Goal: Task Accomplishment & Management: Manage account settings

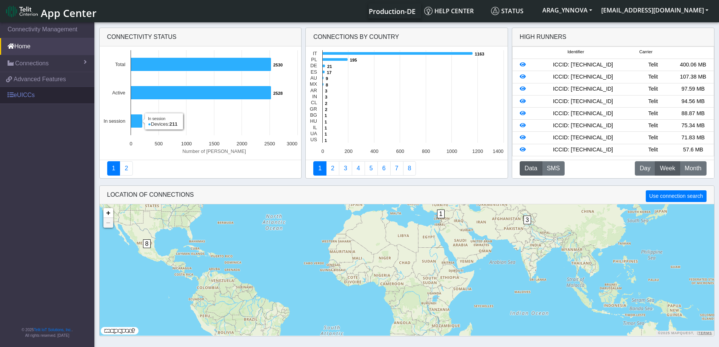
click at [31, 97] on link "eUICCs" at bounding box center [47, 95] width 94 height 17
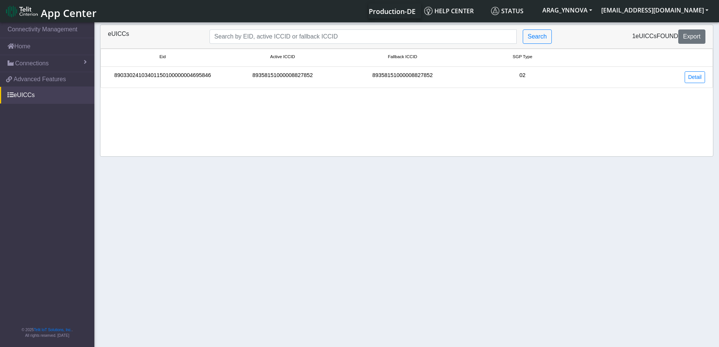
click at [208, 82] on div "89033024103401150100000004695846" at bounding box center [163, 77] width 120 height 12
click at [690, 80] on link "Detail" at bounding box center [695, 77] width 20 height 12
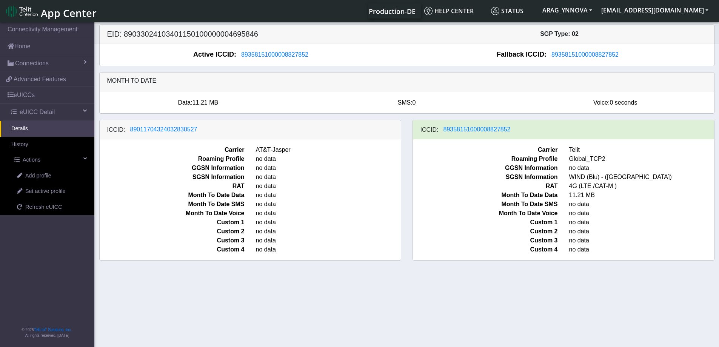
click at [327, 280] on section "Connectivity Management Home Connections List Map e0cc2f8aa7f2649dae7bcd9454513…" at bounding box center [359, 185] width 719 height 329
click at [172, 129] on span "89011704324032830527" at bounding box center [163, 129] width 67 height 6
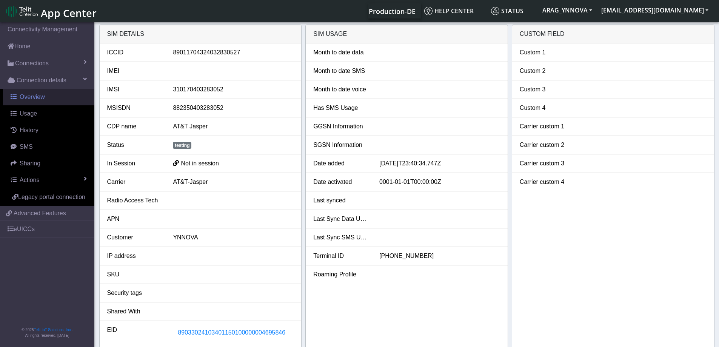
click at [31, 97] on span "Overview" at bounding box center [32, 97] width 25 height 6
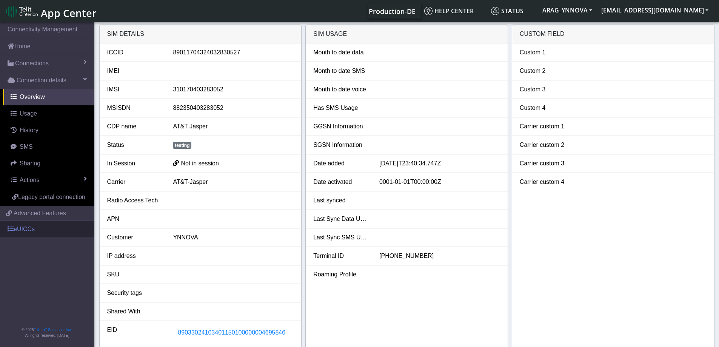
click at [34, 226] on link "eUICCs" at bounding box center [47, 229] width 94 height 17
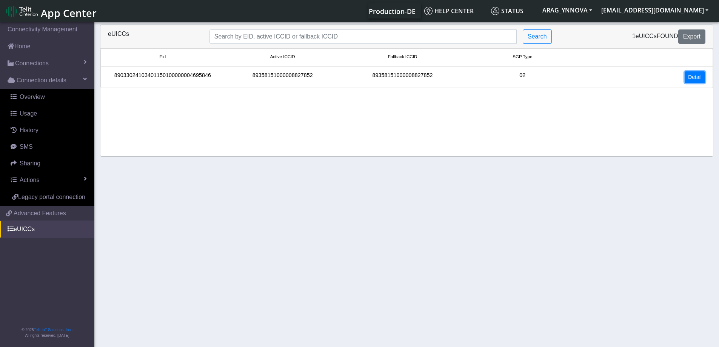
click at [690, 75] on link "Detail" at bounding box center [695, 77] width 20 height 12
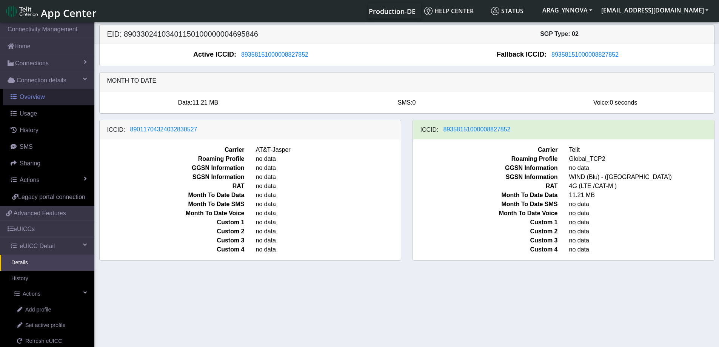
click at [34, 99] on span "Overview" at bounding box center [32, 97] width 25 height 6
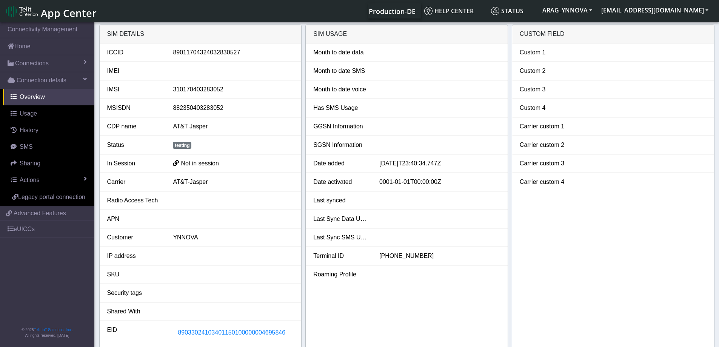
click at [187, 92] on div "310170403283052" at bounding box center [233, 89] width 132 height 9
copy div "310170403283052"
click at [39, 80] on span "Connection details" at bounding box center [42, 80] width 50 height 9
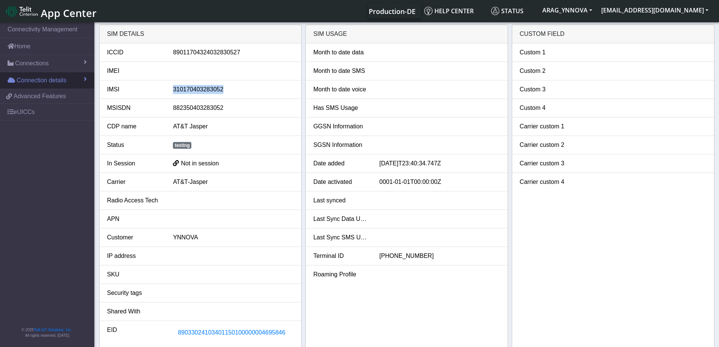
click at [37, 82] on span "Connection details" at bounding box center [42, 80] width 50 height 9
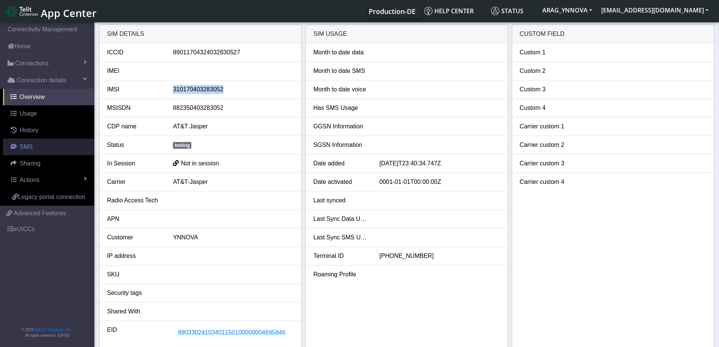
click at [35, 150] on link "SMS" at bounding box center [48, 147] width 91 height 17
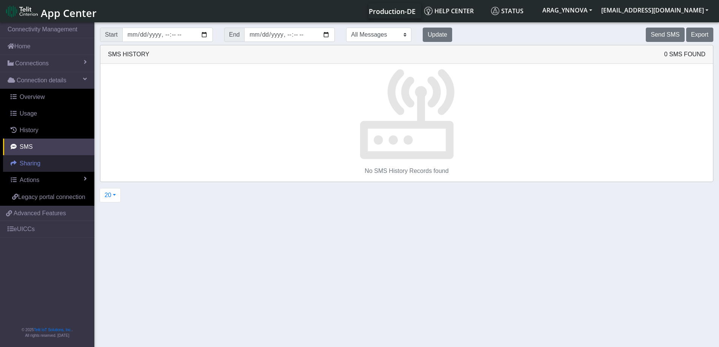
click at [38, 166] on span "Sharing" at bounding box center [30, 163] width 21 height 6
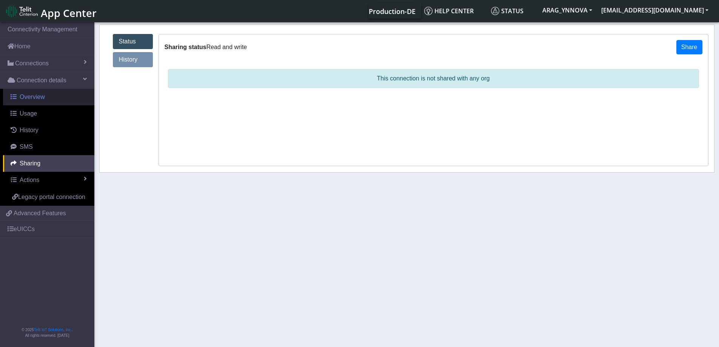
click at [38, 97] on span "Overview" at bounding box center [32, 97] width 25 height 6
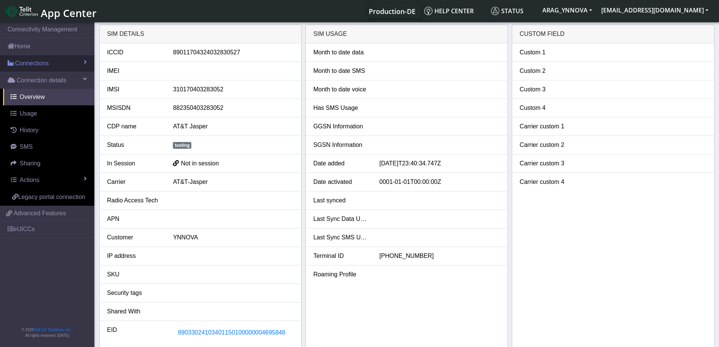
click at [42, 68] on link "Connections" at bounding box center [47, 63] width 94 height 17
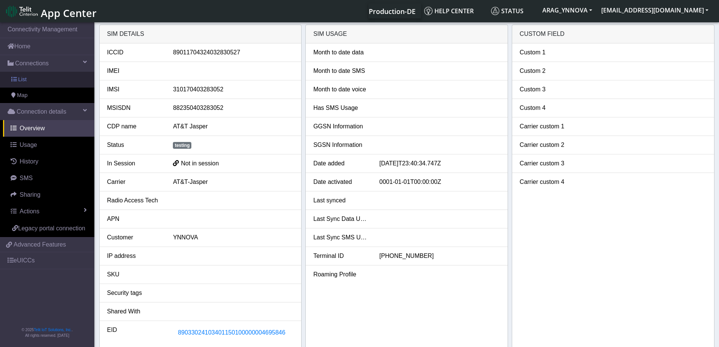
click at [42, 80] on link "List" at bounding box center [47, 80] width 94 height 16
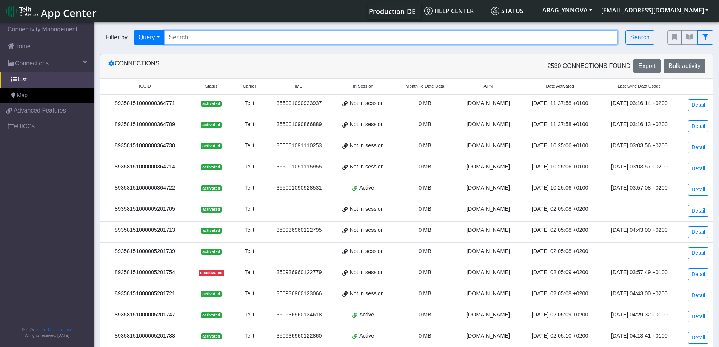
click at [235, 33] on input "Search..." at bounding box center [391, 37] width 454 height 14
paste input "310170403283052"
type input "310170403283052"
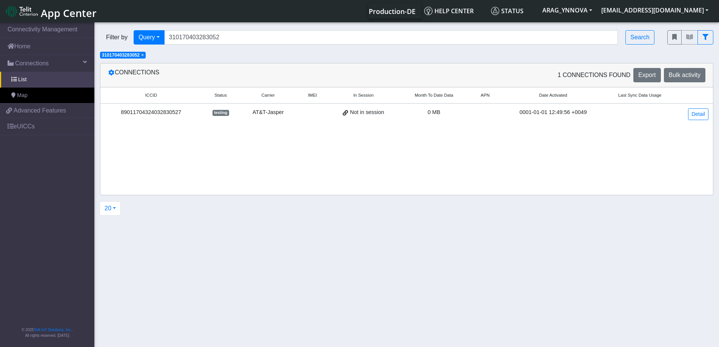
click at [167, 112] on div "89011704324032830527" at bounding box center [151, 112] width 92 height 8
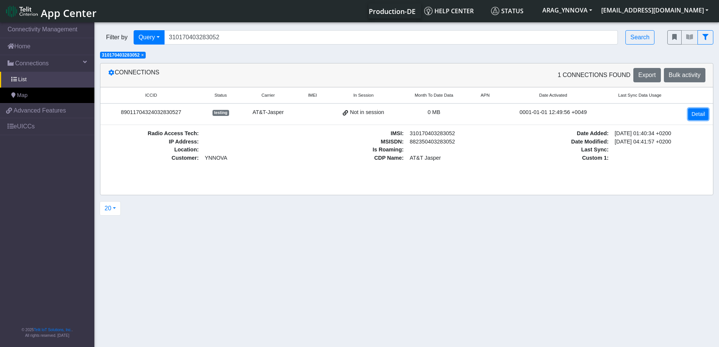
click at [698, 112] on link "Detail" at bounding box center [698, 114] width 20 height 12
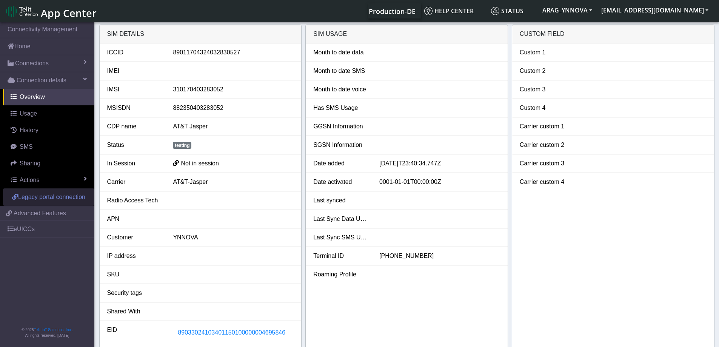
click at [59, 197] on span "Legacy portal connection" at bounding box center [51, 197] width 67 height 6
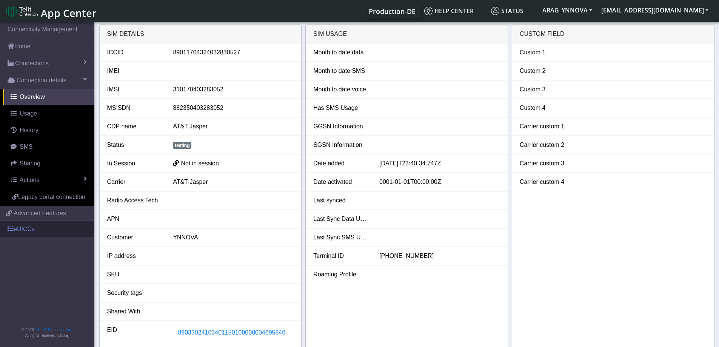
click at [26, 227] on link "eUICCs" at bounding box center [47, 229] width 94 height 17
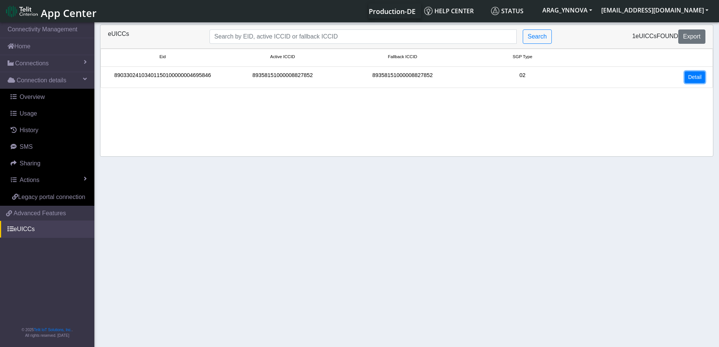
click at [692, 81] on link "Detail" at bounding box center [695, 77] width 20 height 12
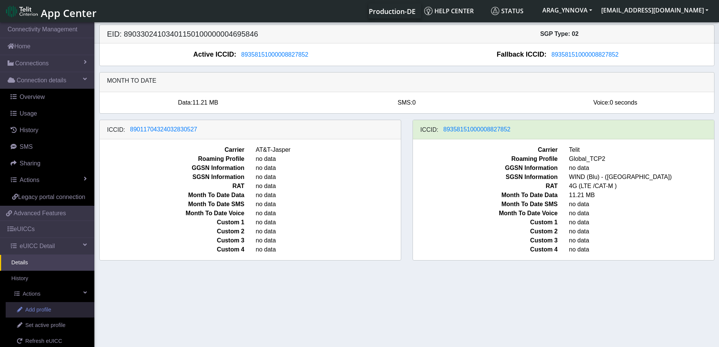
scroll to position [37, 0]
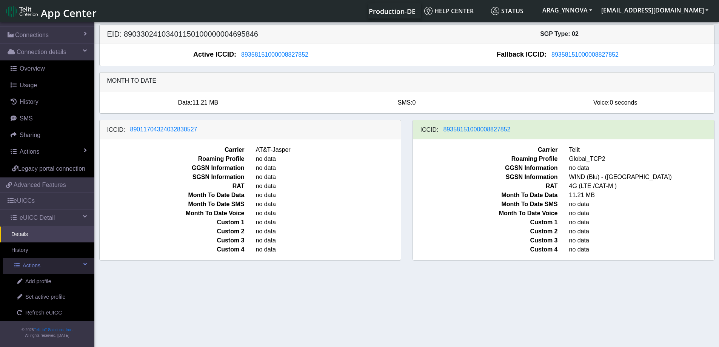
click at [83, 264] on span at bounding box center [84, 264] width 3 height 5
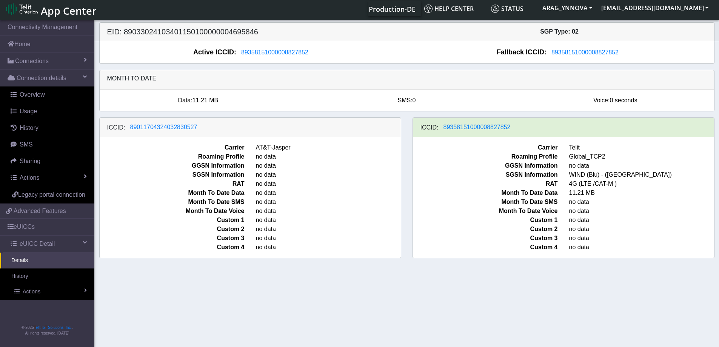
scroll to position [3, 0]
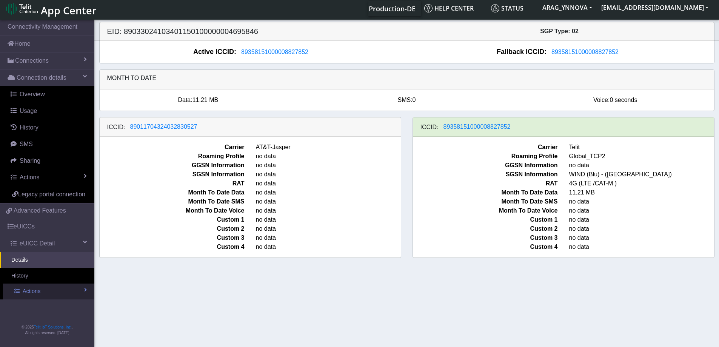
click at [85, 293] on span at bounding box center [85, 289] width 3 height 5
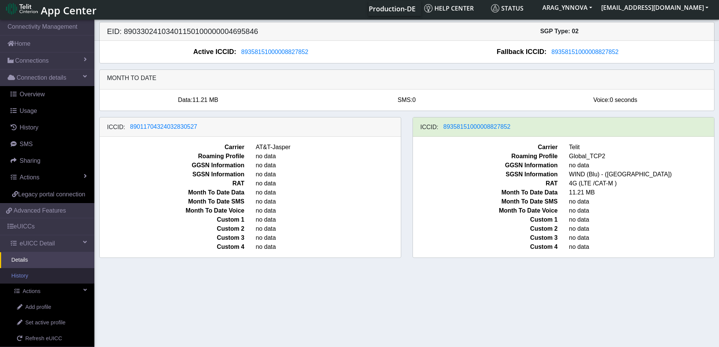
scroll to position [37, 0]
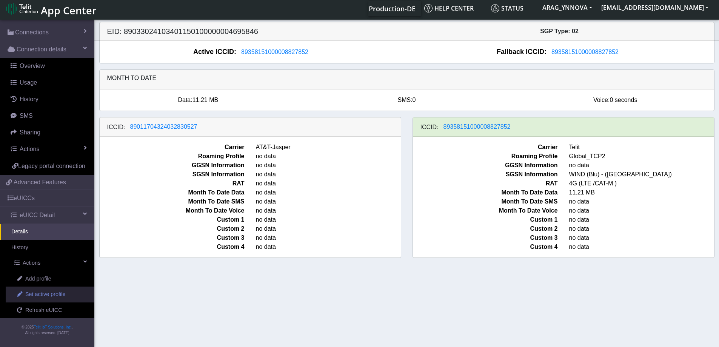
click at [64, 293] on span "Set active profile" at bounding box center [45, 294] width 40 height 8
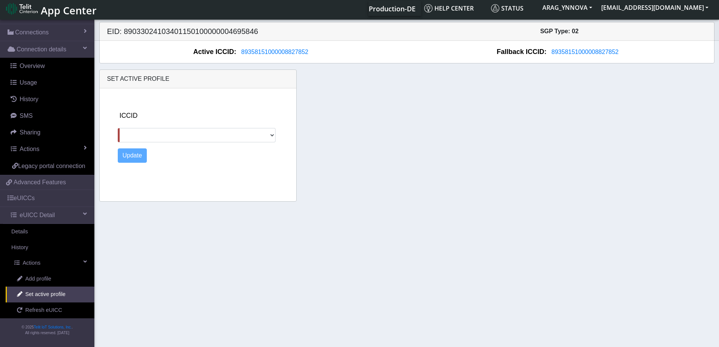
scroll to position [37, 0]
click at [275, 131] on select "89011704324032830527" at bounding box center [197, 135] width 158 height 14
select select "89011704324032830527"
click at [118, 128] on select "89011704324032830527" at bounding box center [197, 135] width 158 height 14
click at [129, 155] on button "Update" at bounding box center [132, 155] width 29 height 14
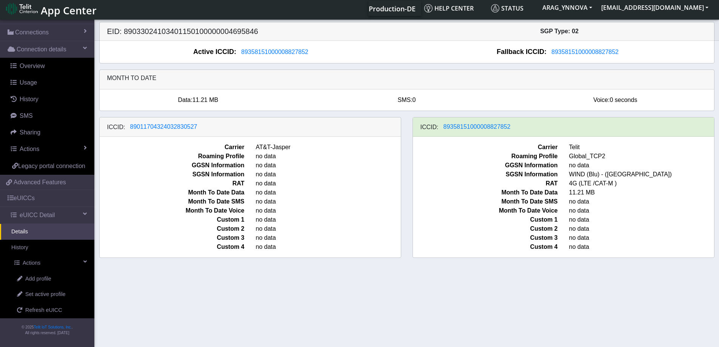
click at [33, 229] on link "Details" at bounding box center [47, 232] width 94 height 16
click at [179, 129] on span "89011704324032830527" at bounding box center [163, 126] width 67 height 6
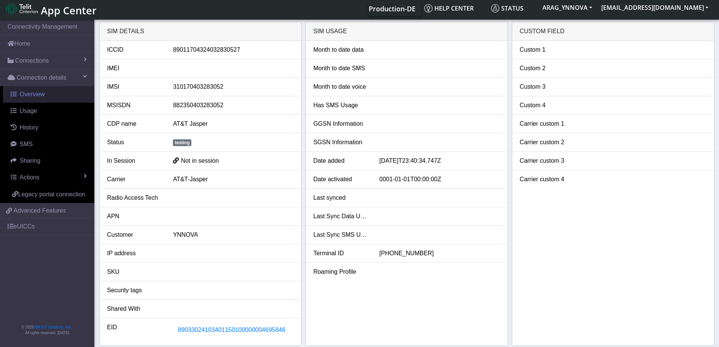
click at [50, 94] on link "Overview" at bounding box center [48, 94] width 91 height 17
click at [43, 227] on link "eUICCs" at bounding box center [47, 226] width 94 height 17
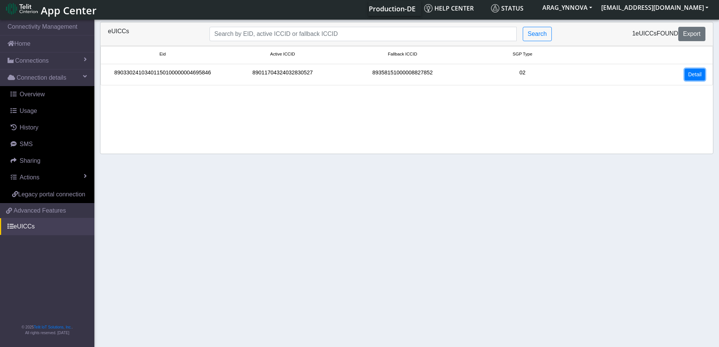
click at [695, 76] on link "Detail" at bounding box center [695, 75] width 20 height 12
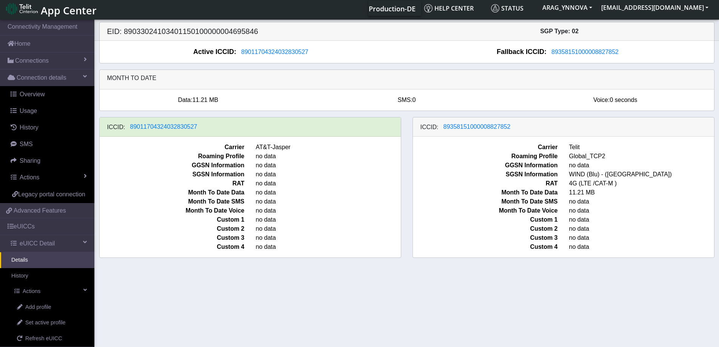
click at [322, 152] on span "no data" at bounding box center [328, 156] width 156 height 9
